Goal: Transaction & Acquisition: Purchase product/service

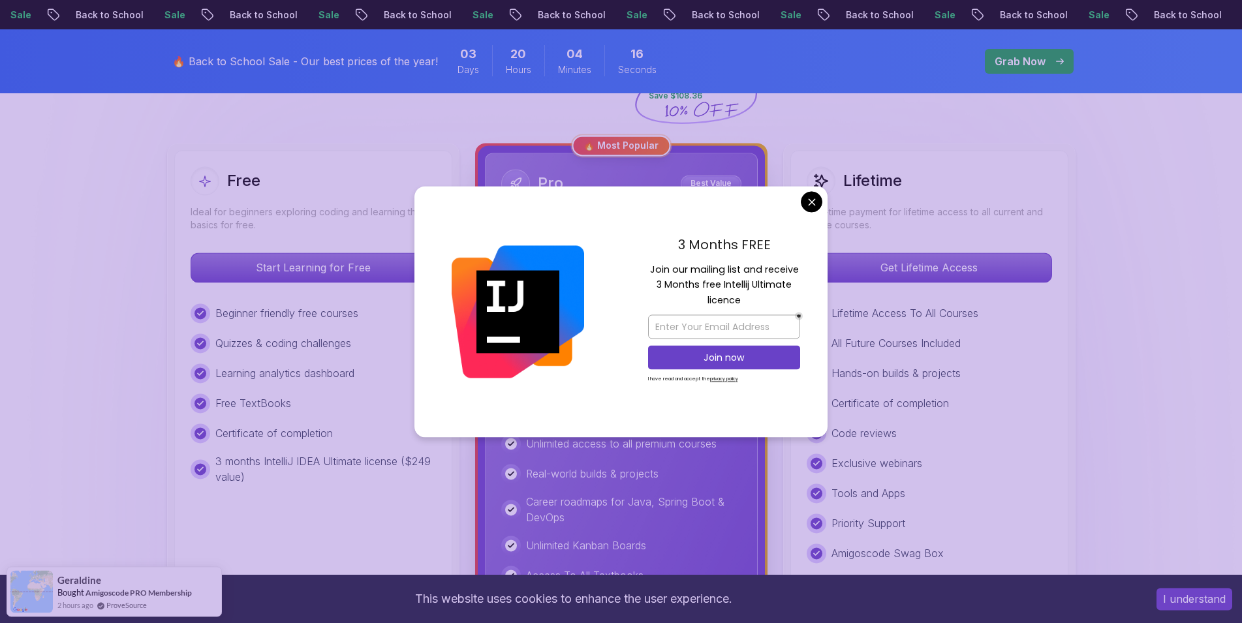
scroll to position [333, 0]
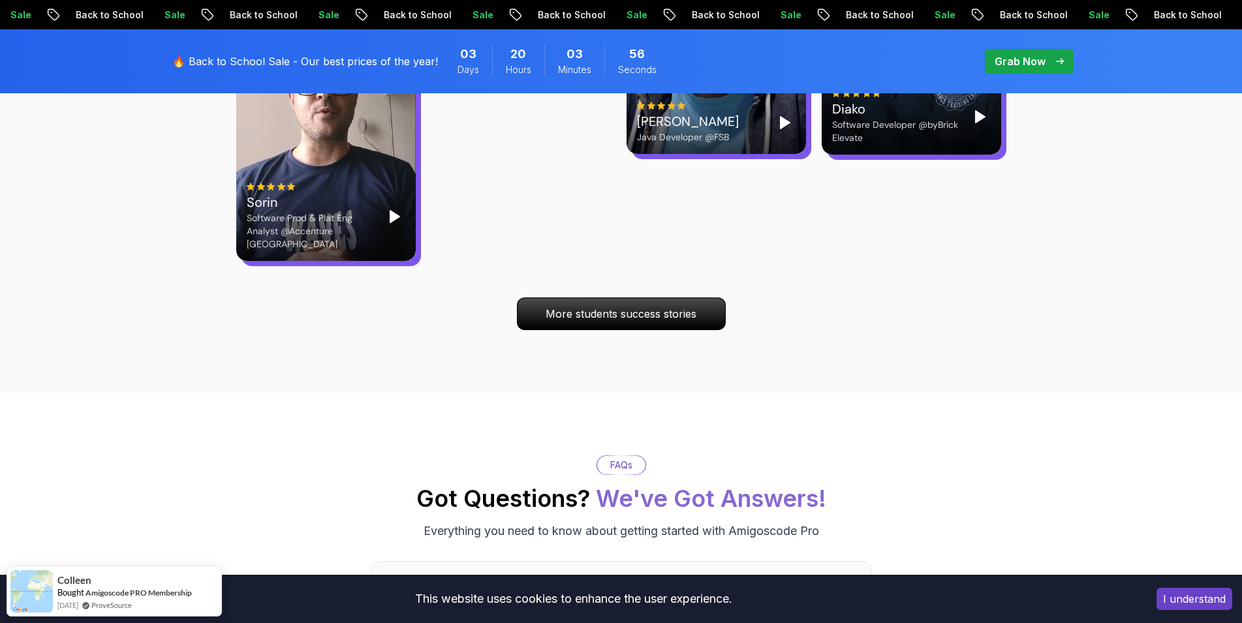
scroll to position [4061, 0]
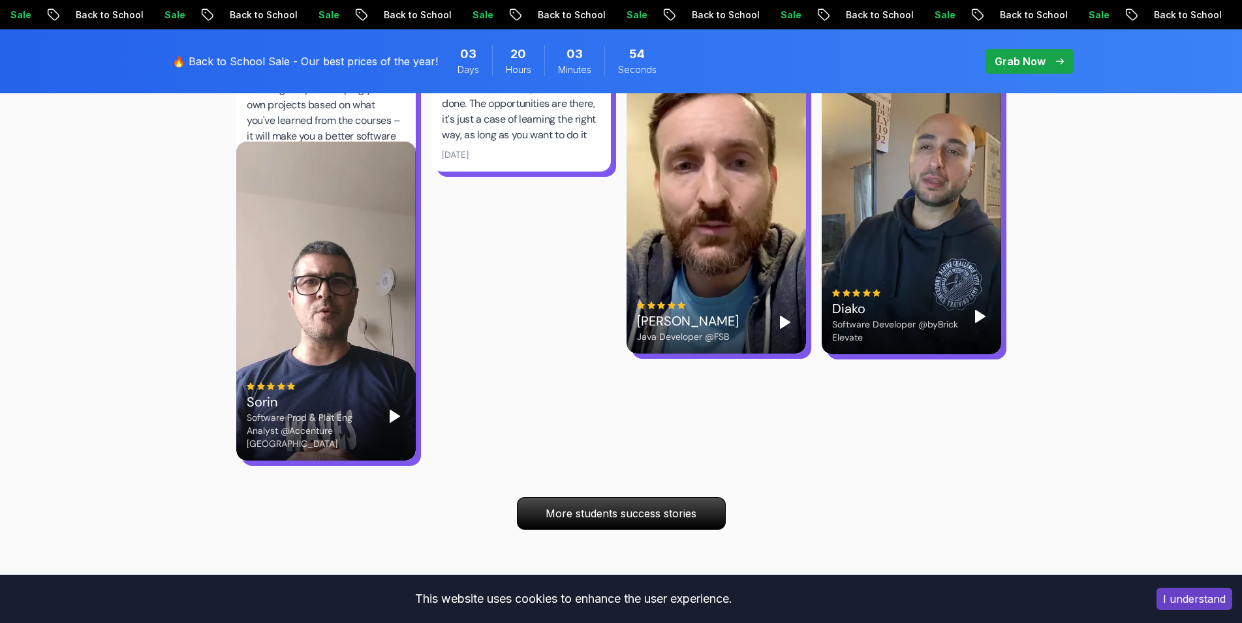
click at [1055, 64] on div "Grab Now" at bounding box center [1029, 62] width 69 height 16
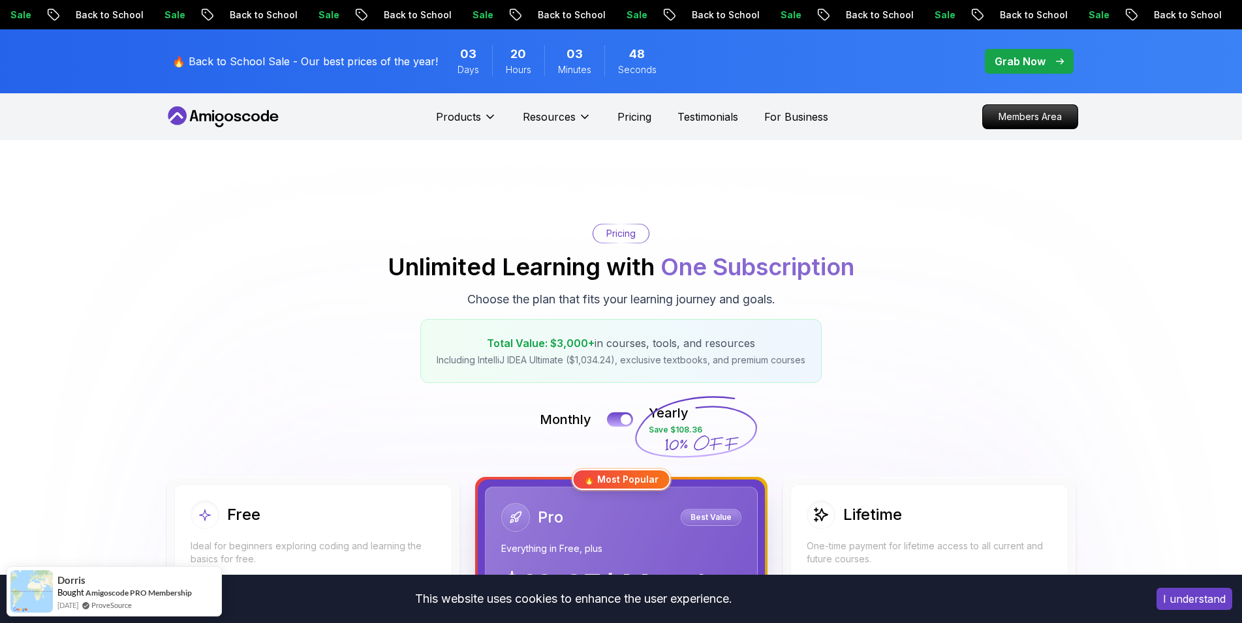
click at [1004, 59] on p "Grab Now" at bounding box center [1020, 62] width 51 height 16
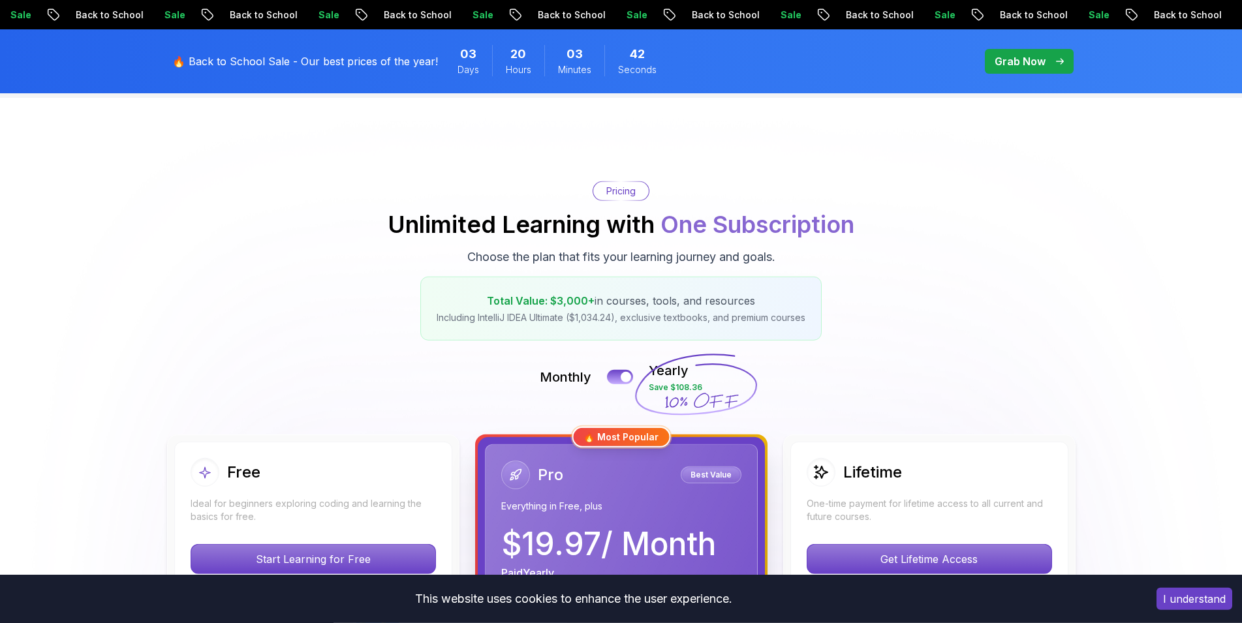
scroll to position [67, 0]
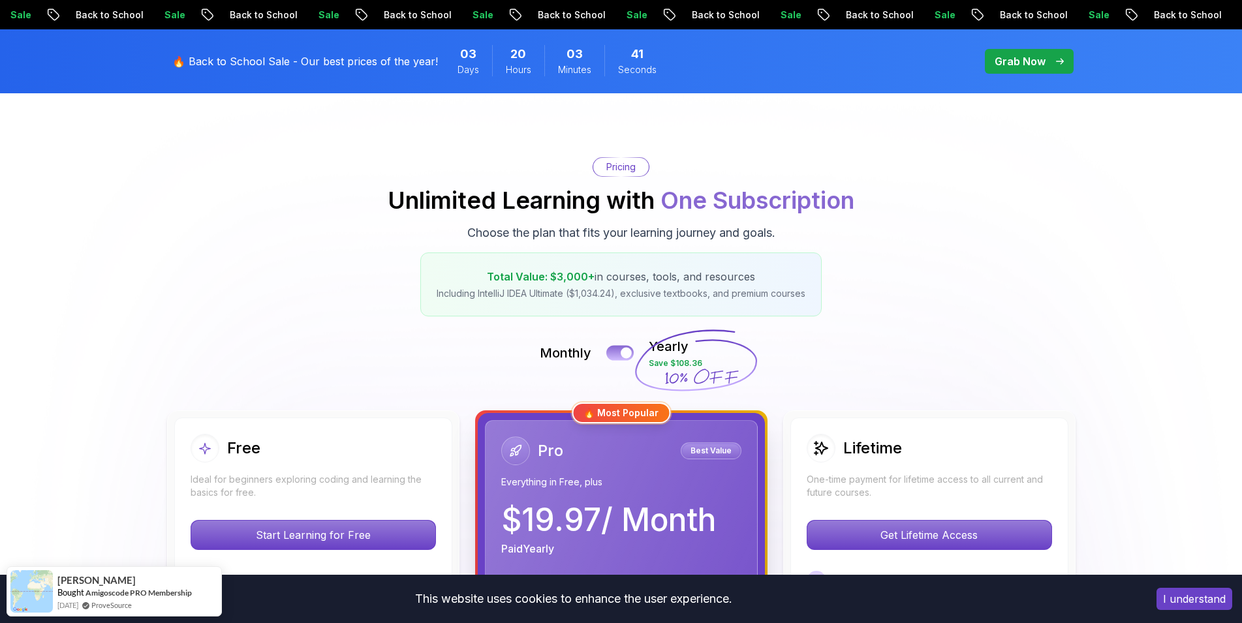
click at [627, 350] on div at bounding box center [626, 353] width 11 height 11
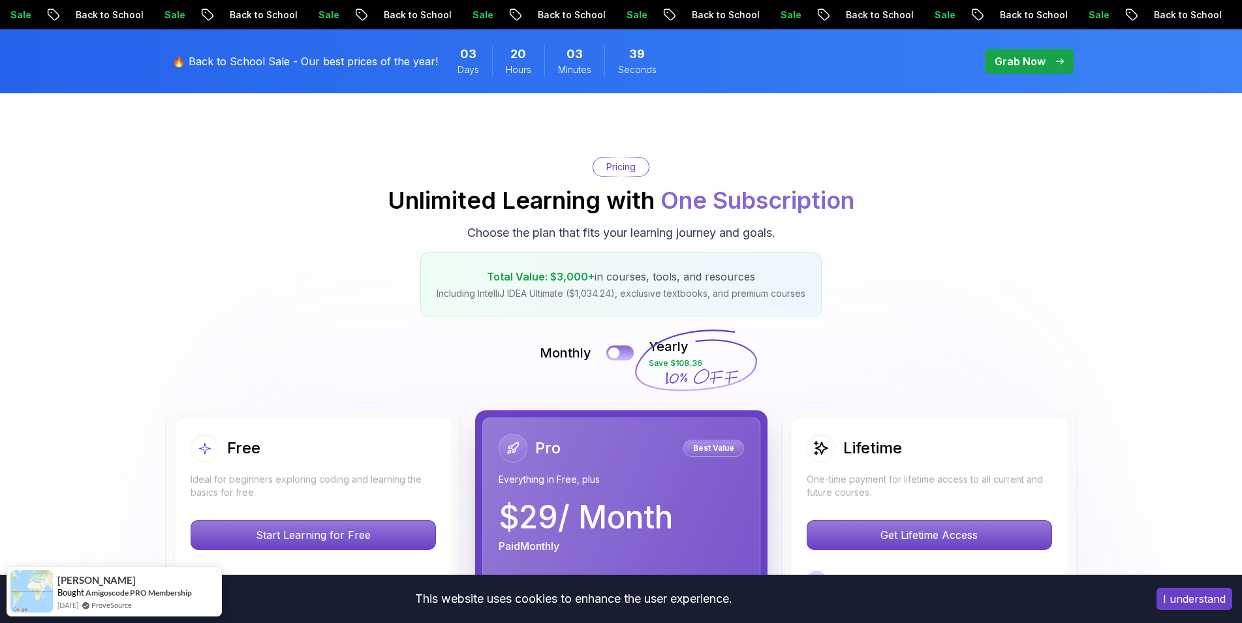
click at [627, 350] on button at bounding box center [619, 352] width 27 height 15
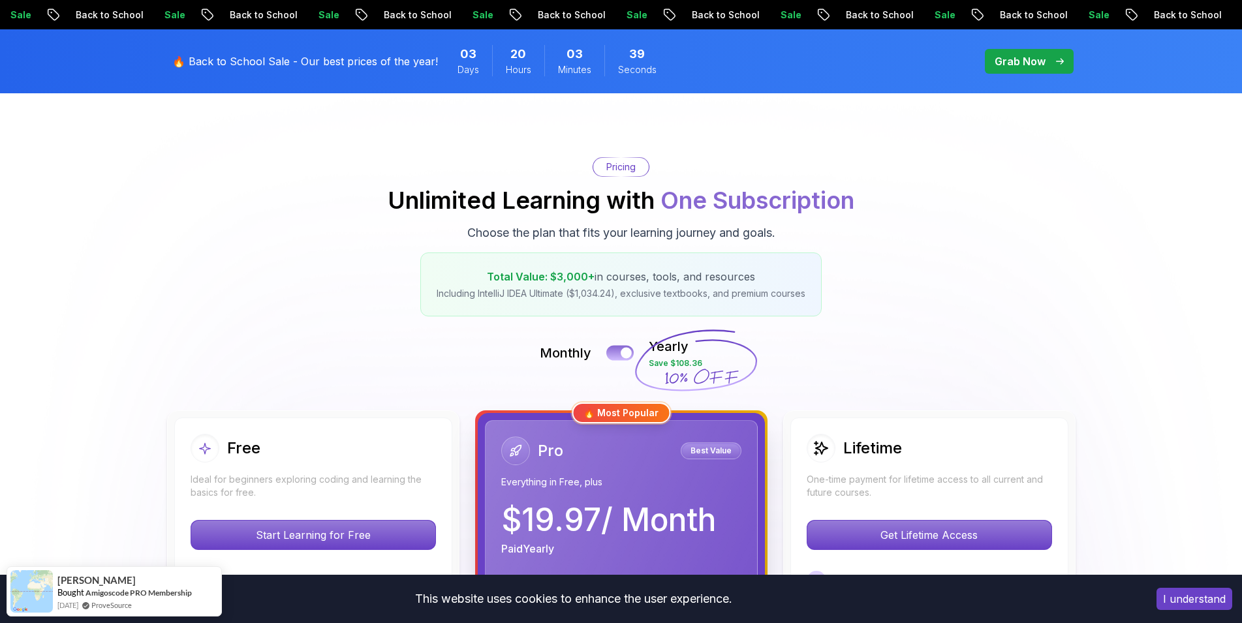
click at [627, 350] on div at bounding box center [626, 353] width 11 height 11
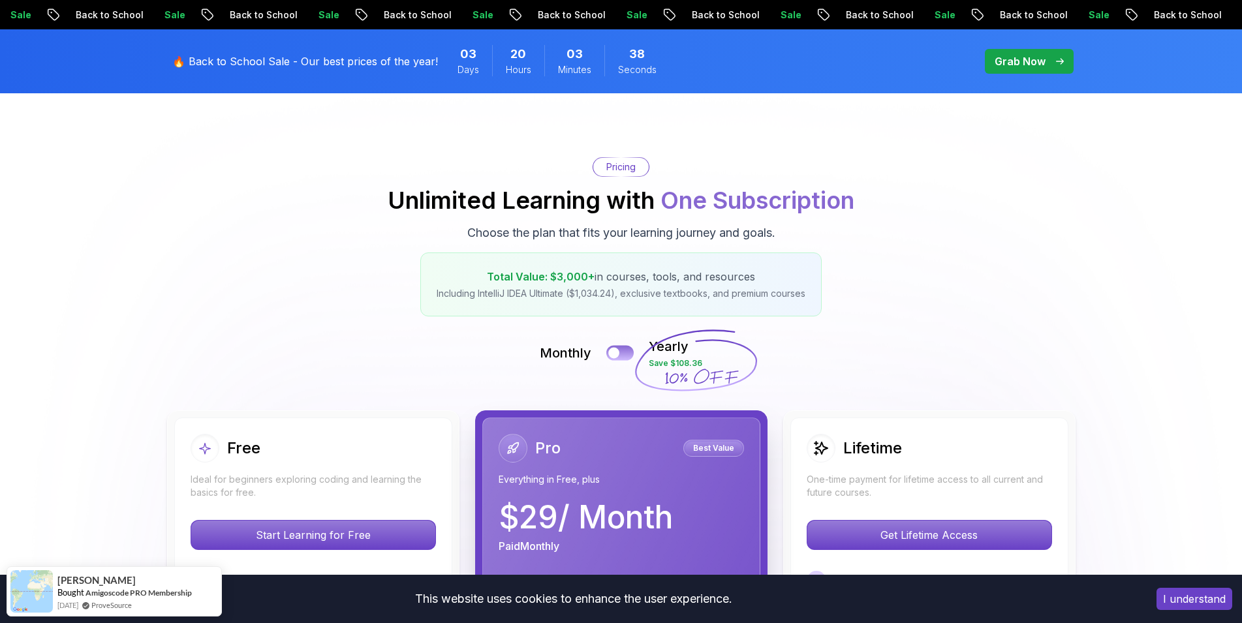
click at [627, 350] on button at bounding box center [619, 352] width 27 height 15
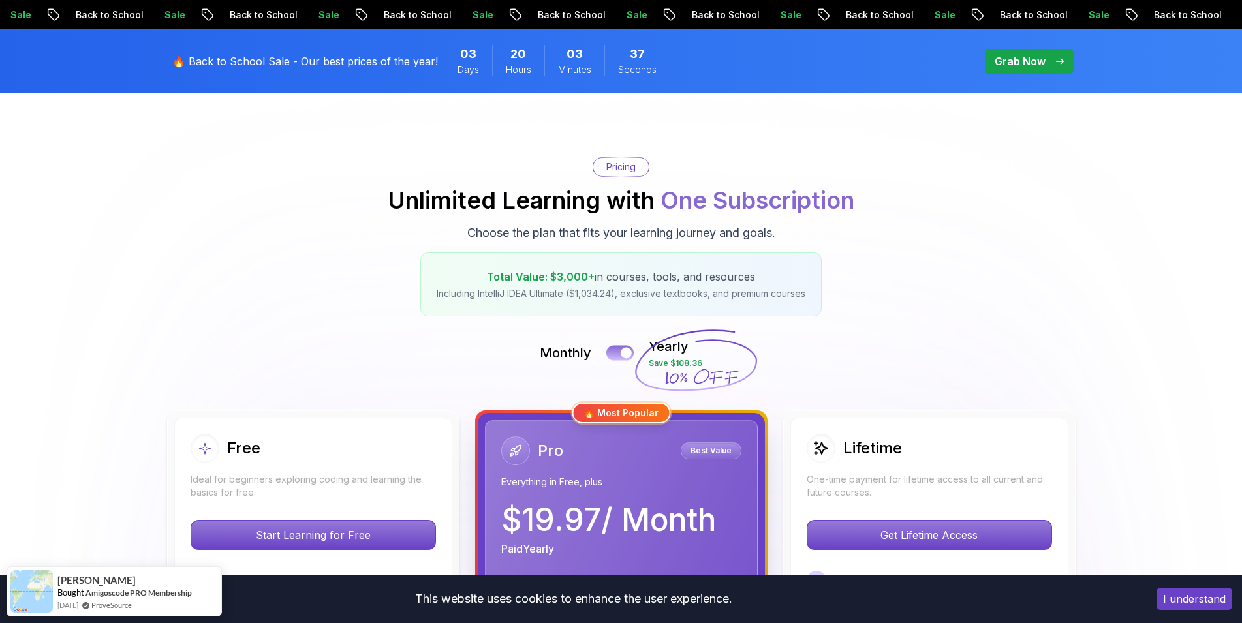
click at [627, 350] on div at bounding box center [626, 353] width 11 height 11
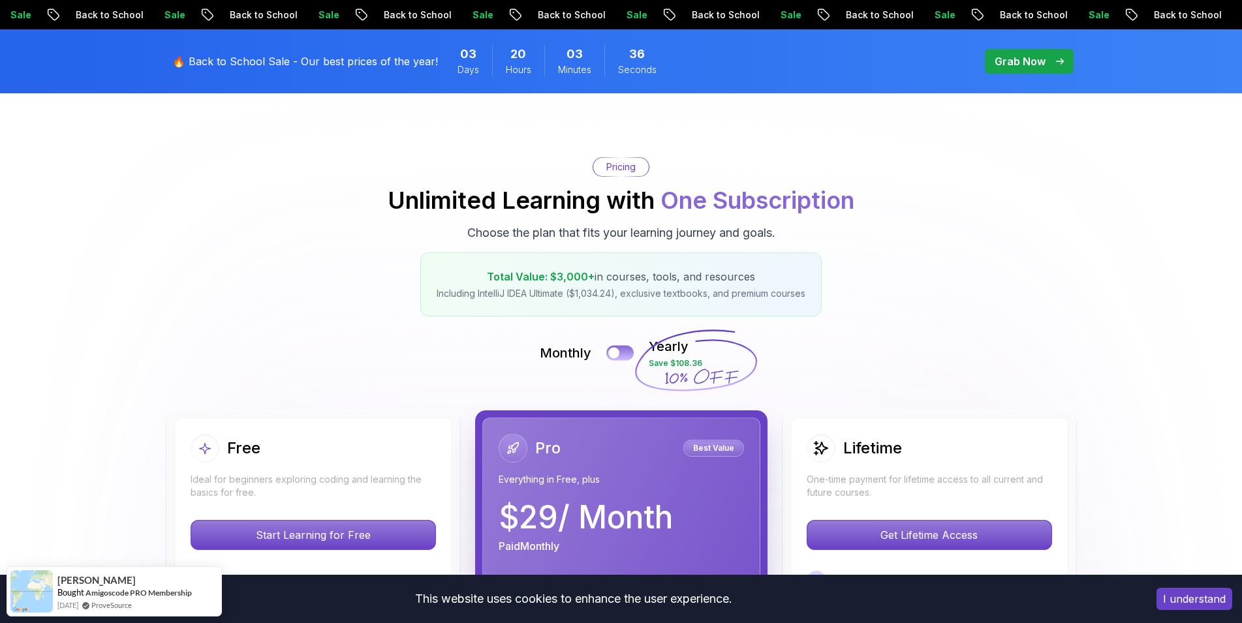
click at [627, 350] on button at bounding box center [619, 352] width 27 height 15
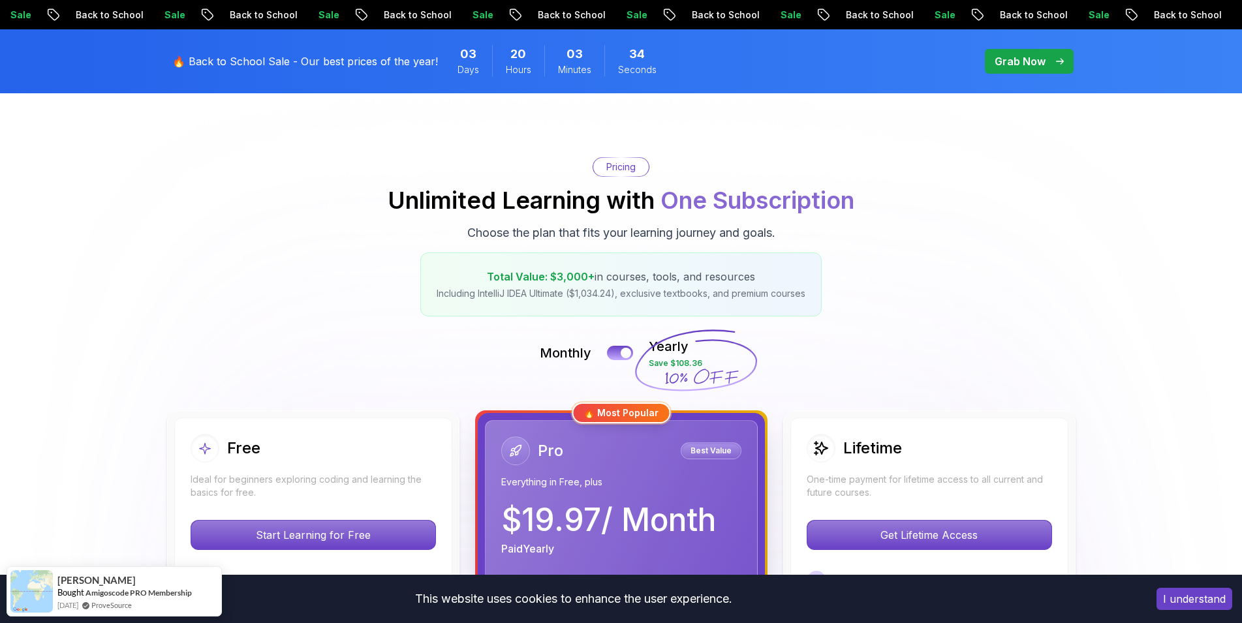
click at [546, 279] on span "Total Value: $3,000+" at bounding box center [541, 276] width 108 height 13
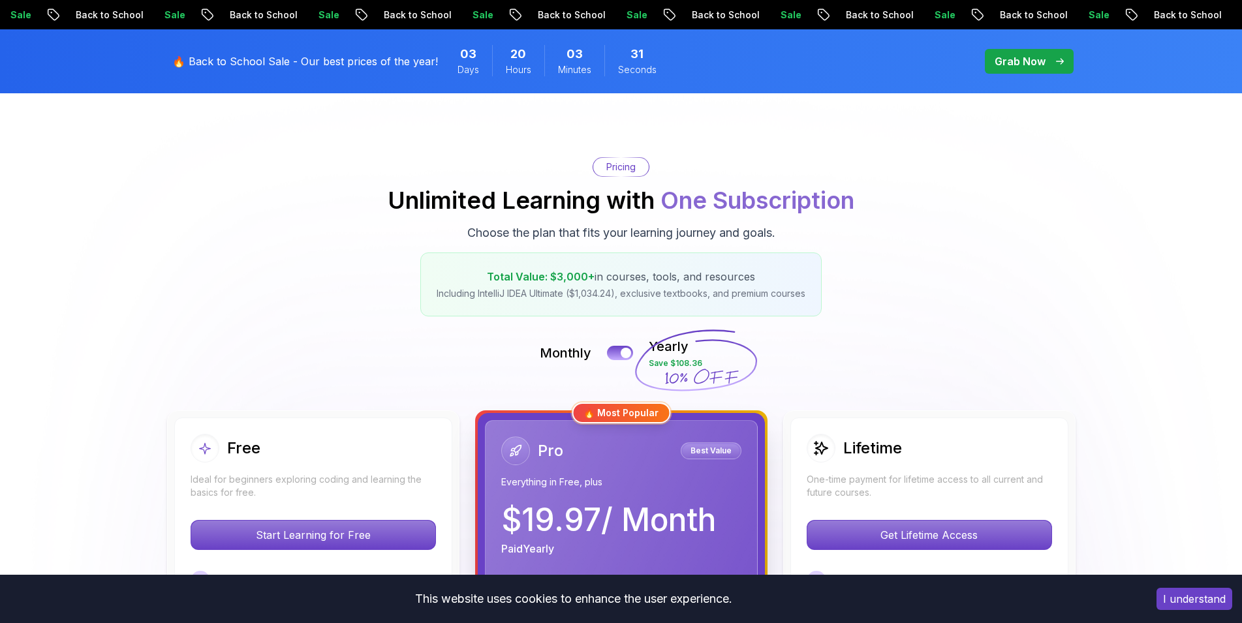
click at [596, 294] on p "Including IntelliJ IDEA Ultimate ($1,034.24), exclusive textbooks, and premium …" at bounding box center [621, 293] width 369 height 13
click at [548, 307] on div "Total Value: $3,000+ in courses, tools, and resources Including IntelliJ IDEA U…" at bounding box center [620, 285] width 401 height 64
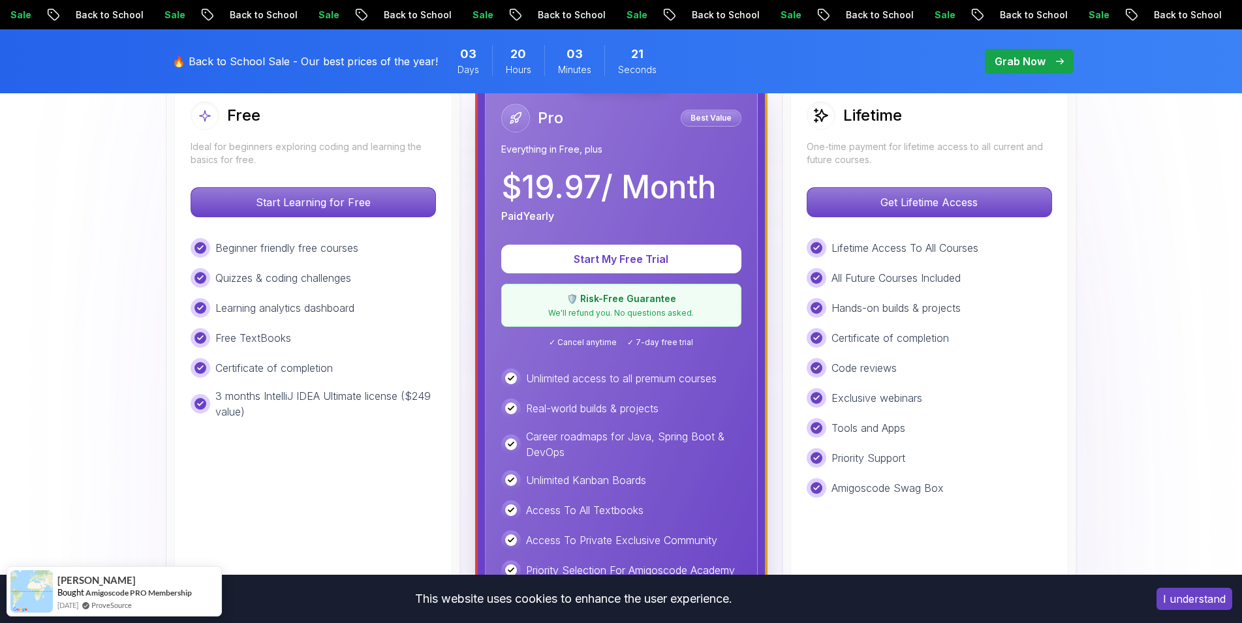
scroll to position [0, 0]
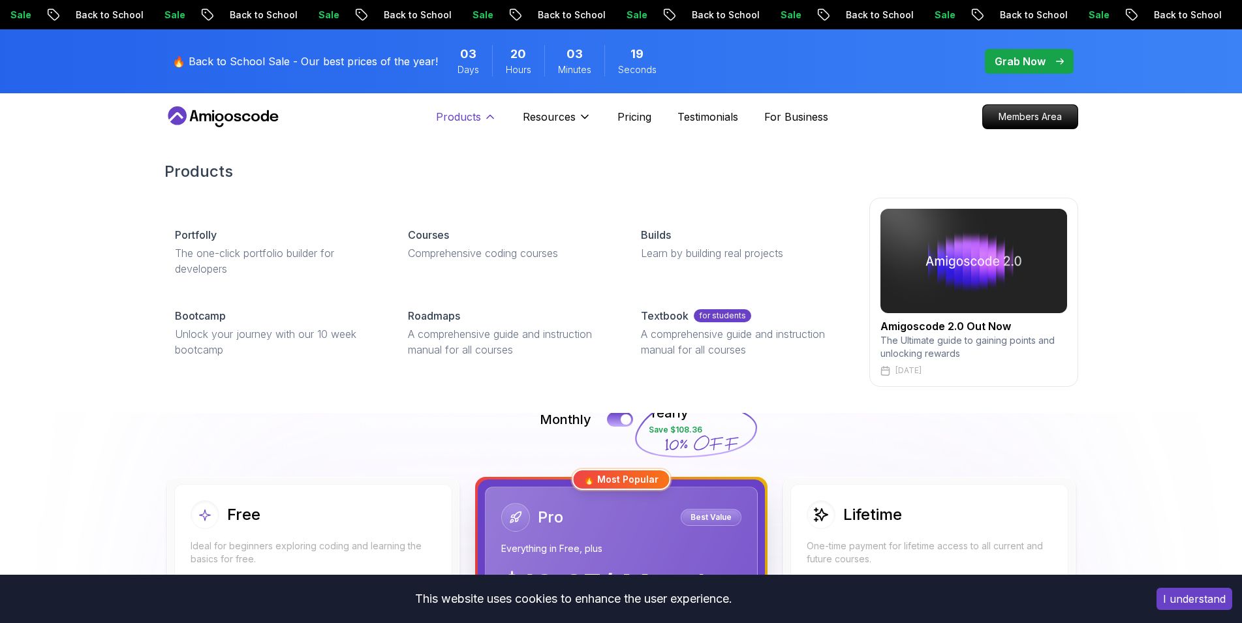
click at [475, 119] on p "Products" at bounding box center [458, 117] width 45 height 16
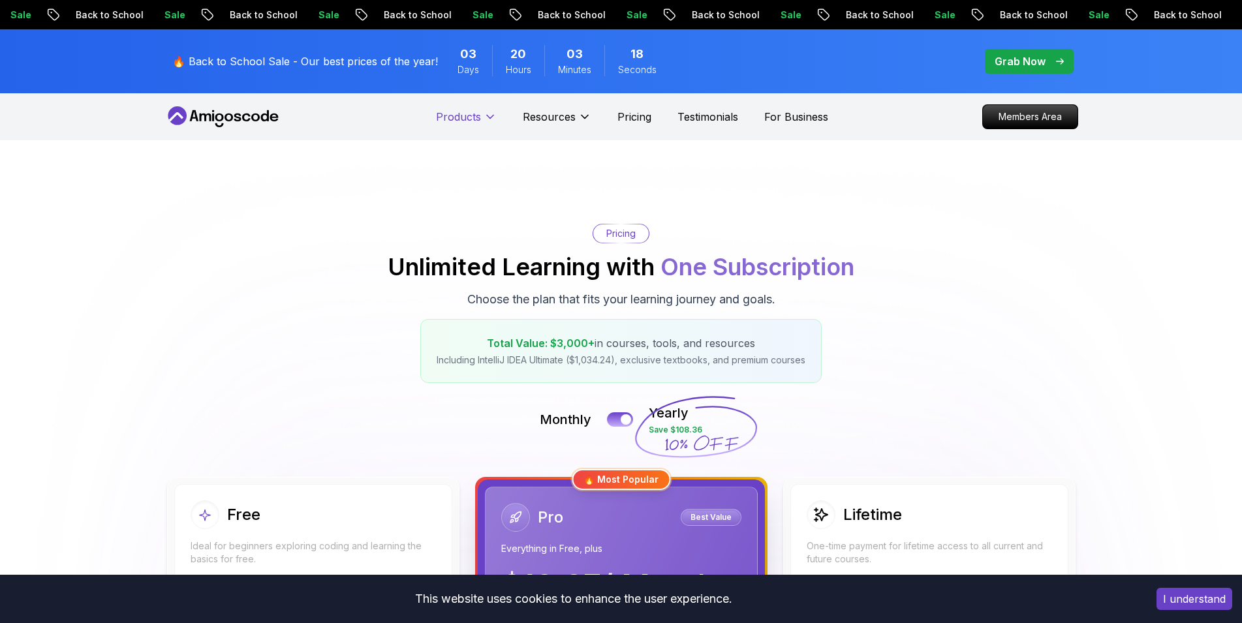
click at [475, 119] on p "Products" at bounding box center [458, 117] width 45 height 16
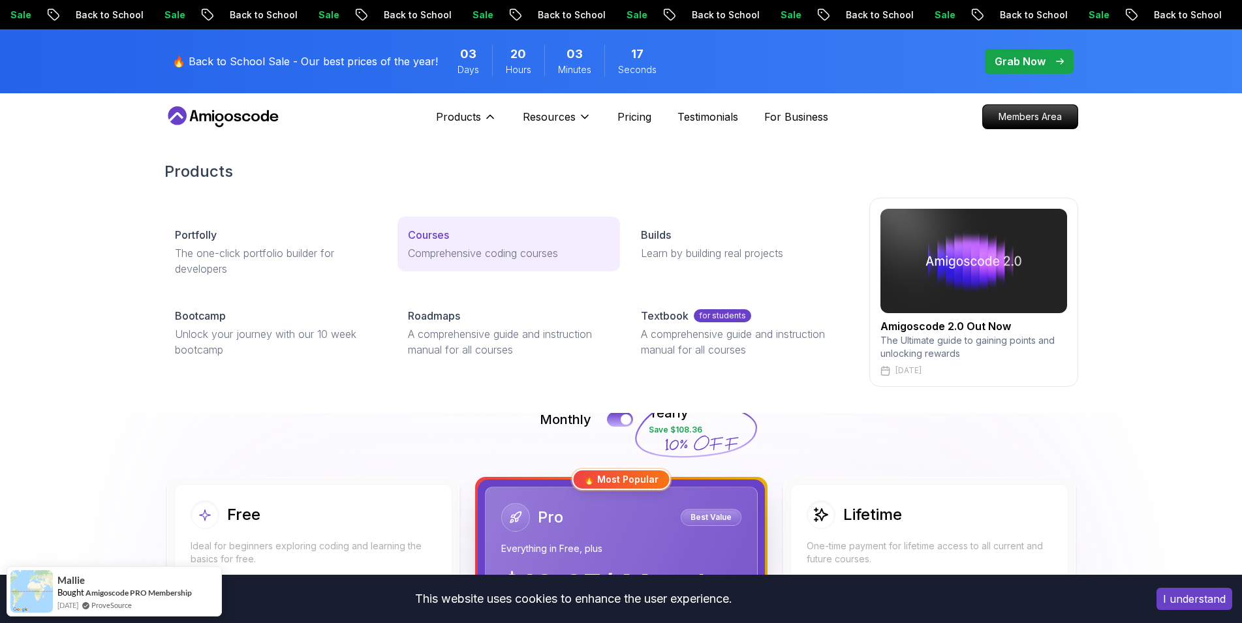
click at [452, 254] on p "Comprehensive coding courses" at bounding box center [509, 253] width 202 height 16
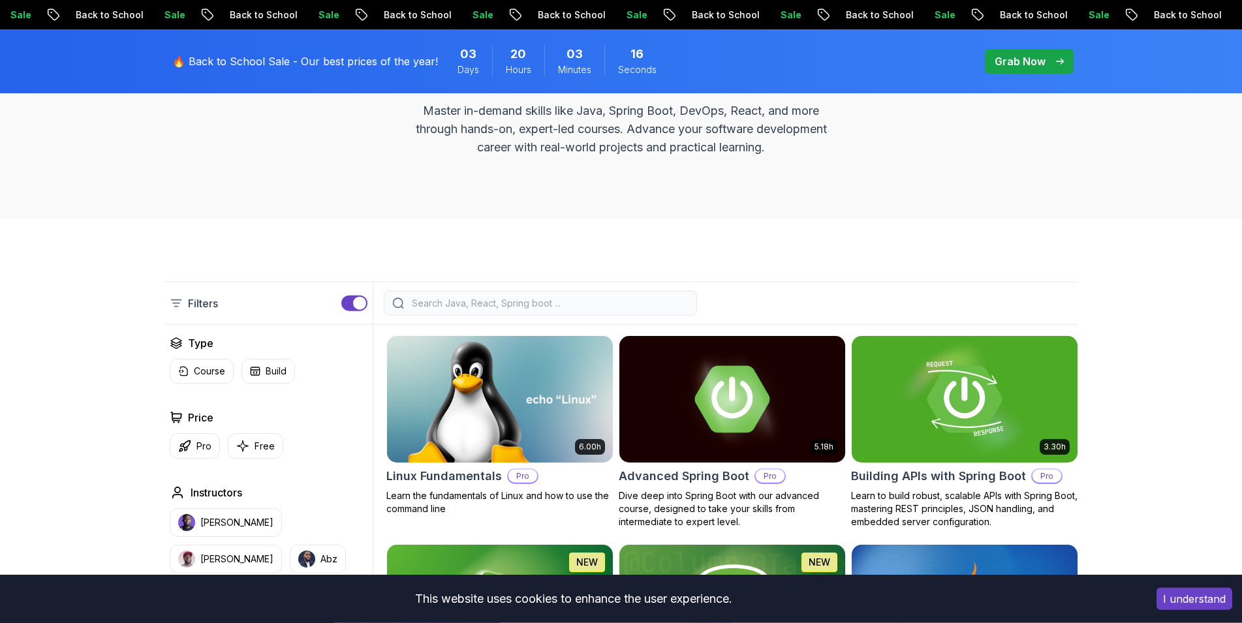
scroll to position [266, 0]
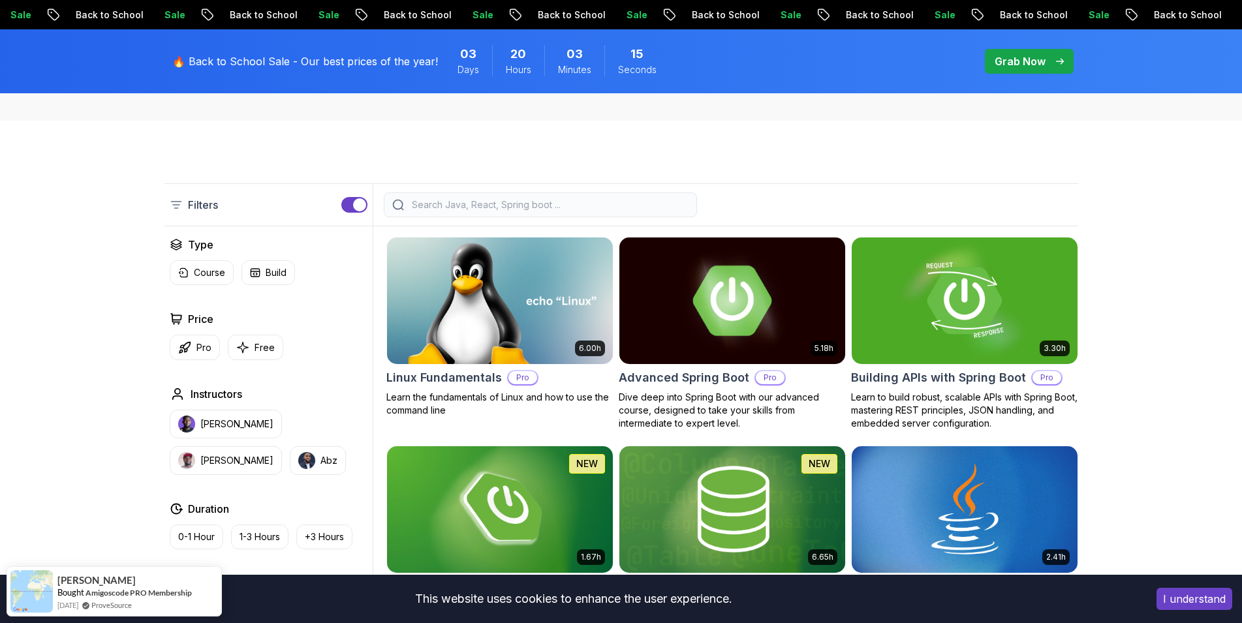
click at [725, 329] on img at bounding box center [732, 300] width 237 height 133
